Goal: Task Accomplishment & Management: Manage account settings

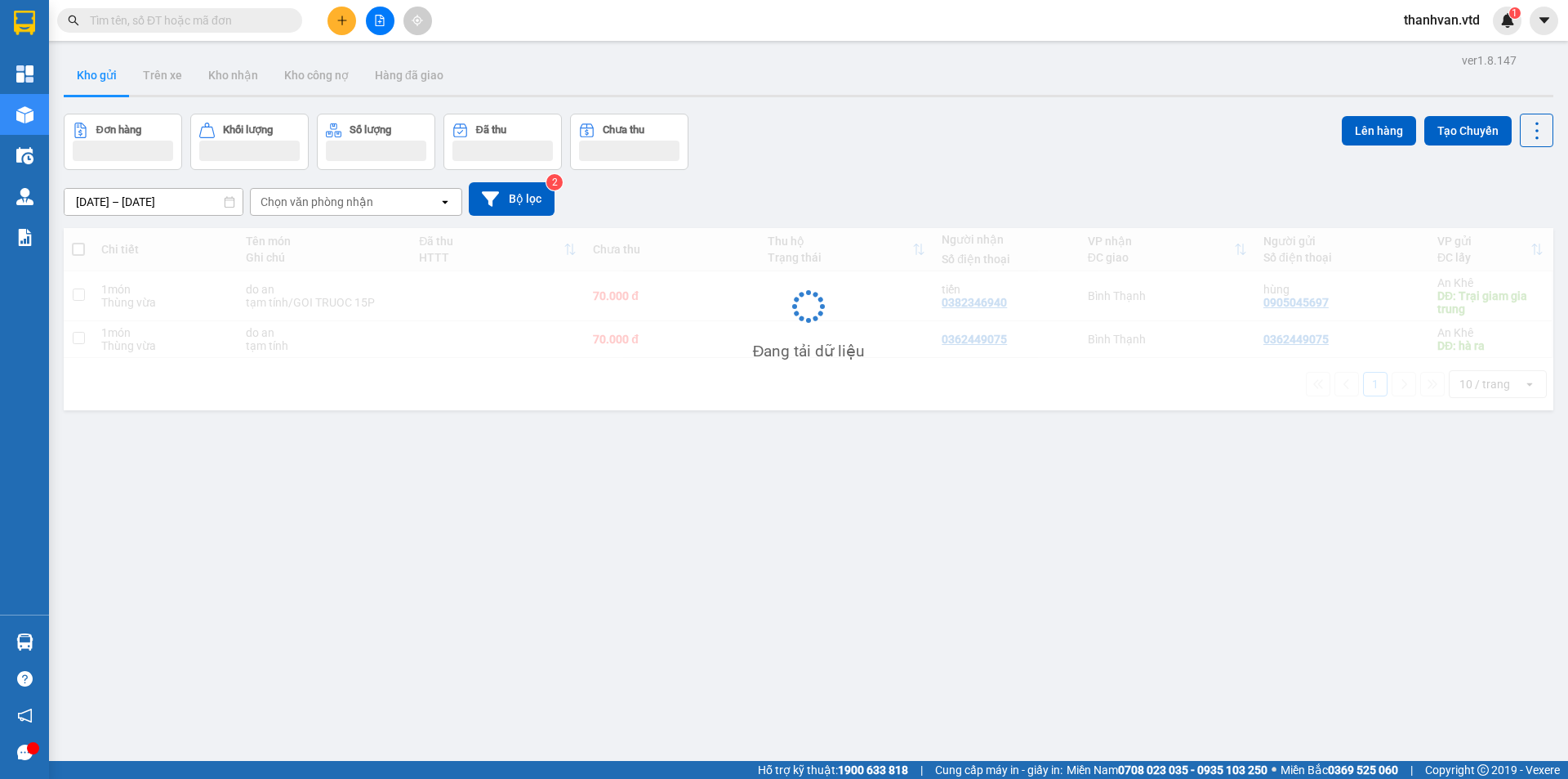
click at [1437, 25] on span "thanhvan.vtd" at bounding box center [1442, 20] width 102 height 20
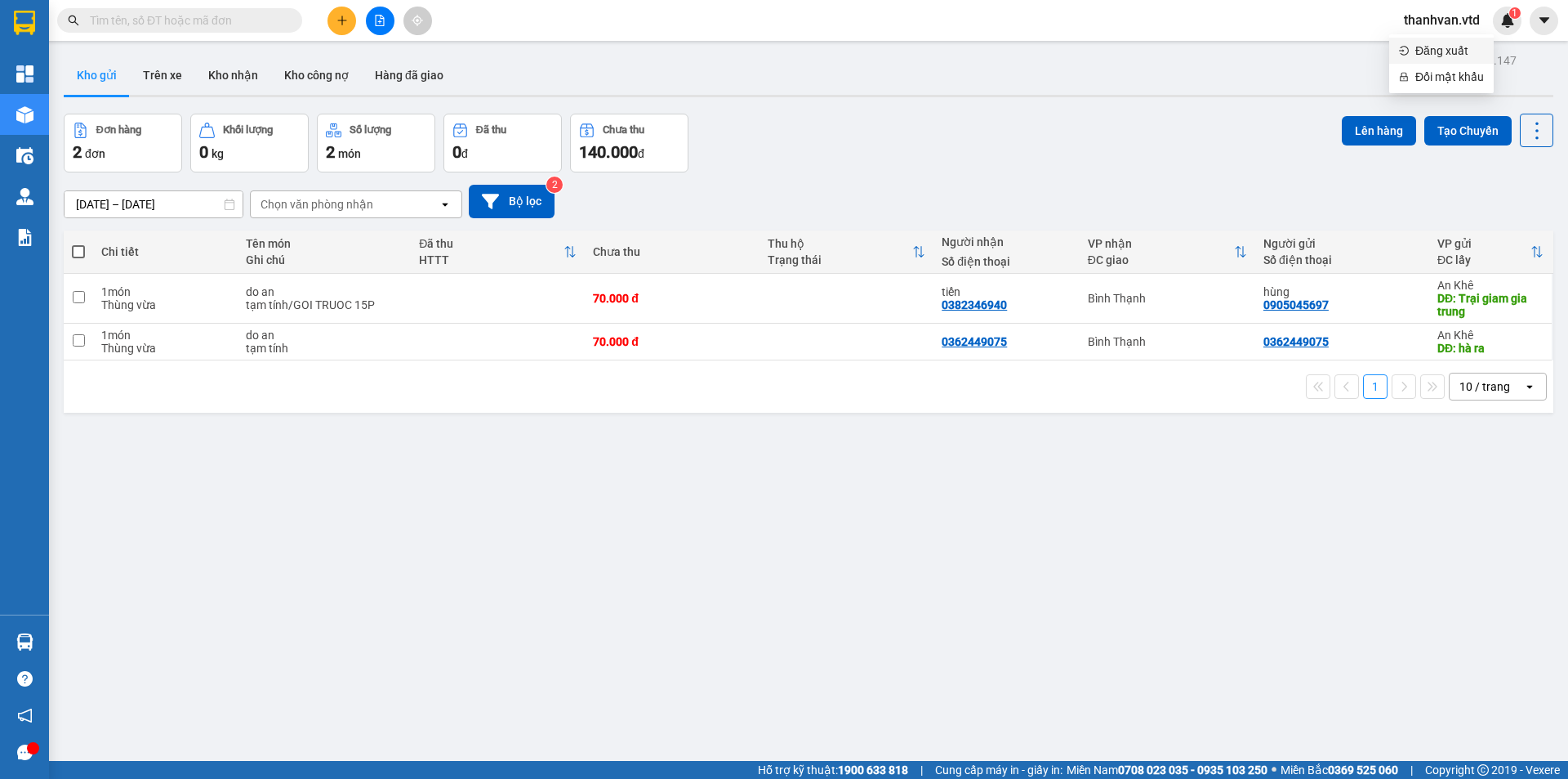
click at [1444, 51] on span "Đăng xuất" at bounding box center [1450, 51] width 68 height 18
